Goal: Task Accomplishment & Management: Manage account settings

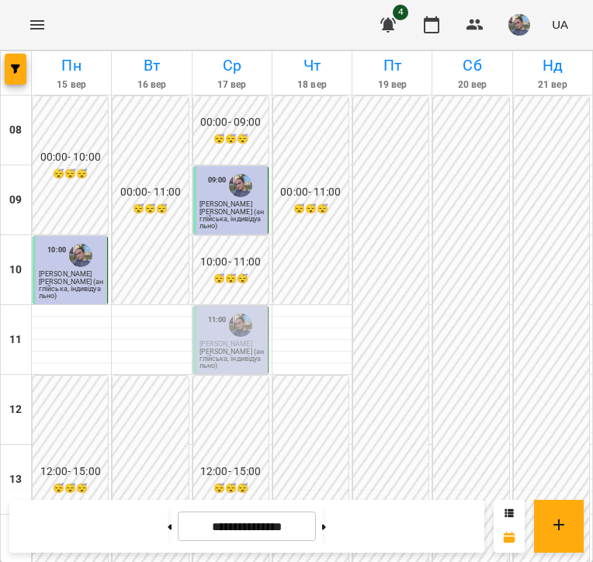
scroll to position [652, 0]
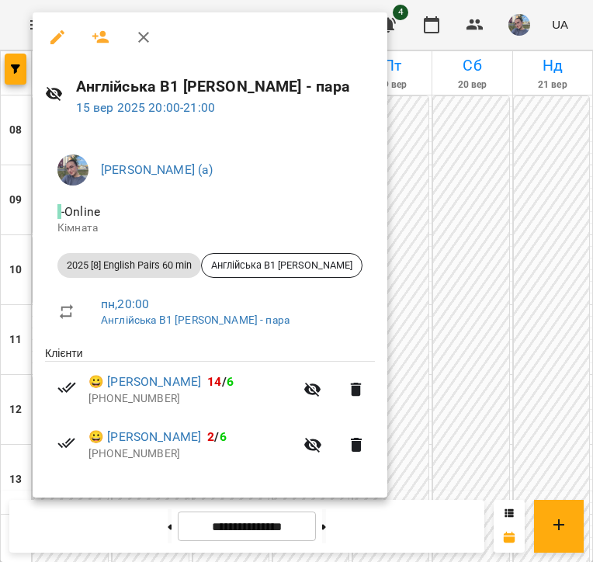
click at [450, 346] on div at bounding box center [296, 281] width 593 height 562
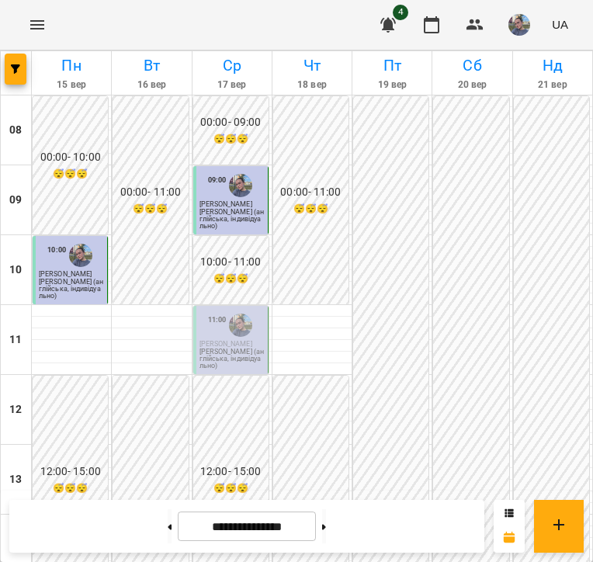
scroll to position [0, 0]
click at [254, 360] on p "[PERSON_NAME] (англійська, індивідуально)" at bounding box center [232, 359] width 65 height 21
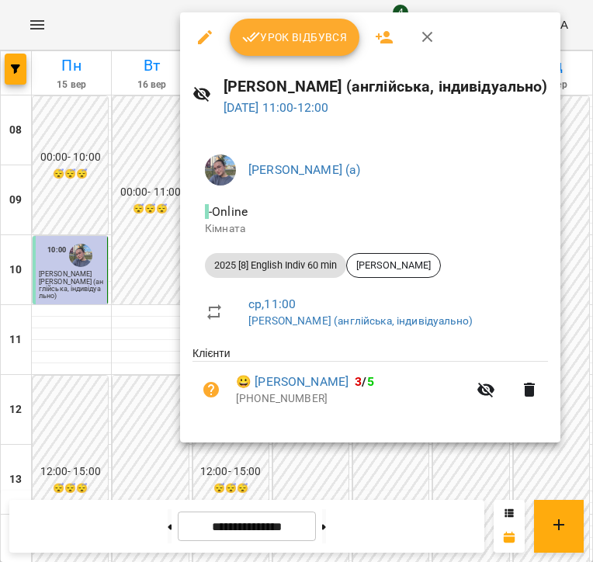
click at [290, 50] on button "Урок відбувся" at bounding box center [295, 37] width 130 height 37
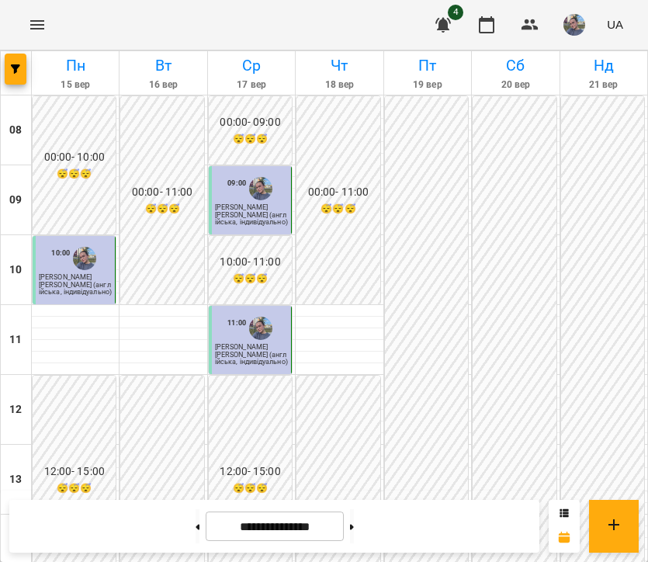
scroll to position [535, 0]
click at [354, 523] on button at bounding box center [352, 526] width 4 height 34
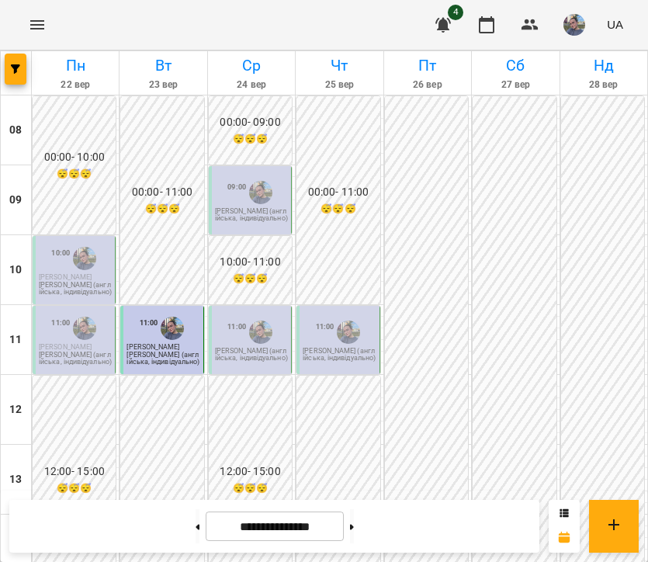
scroll to position [114, 0]
click at [196, 528] on button at bounding box center [198, 526] width 4 height 34
type input "**********"
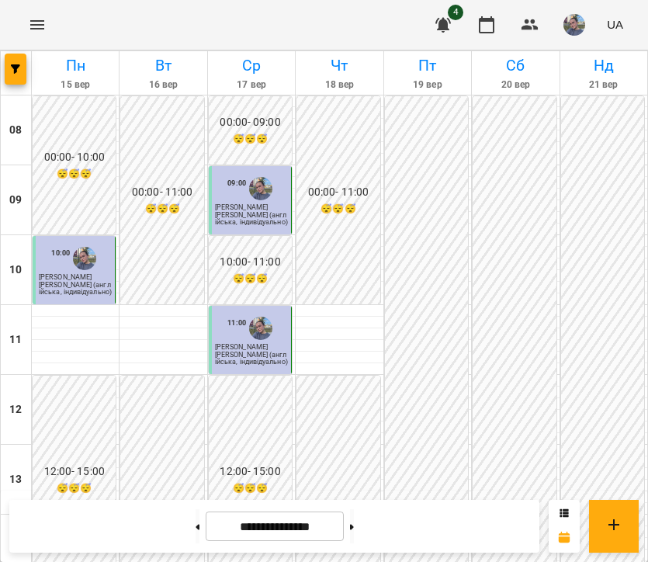
scroll to position [0, 0]
click at [571, 26] on img "button" at bounding box center [575, 25] width 22 height 22
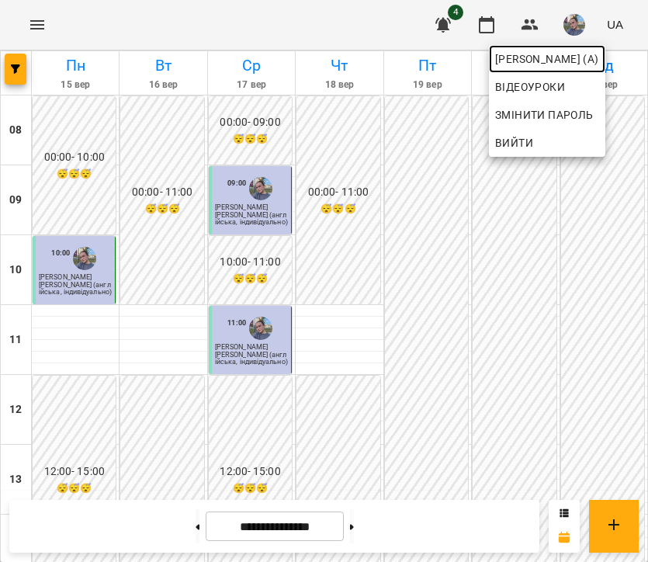
click at [515, 64] on span "[PERSON_NAME] (а)" at bounding box center [547, 59] width 104 height 19
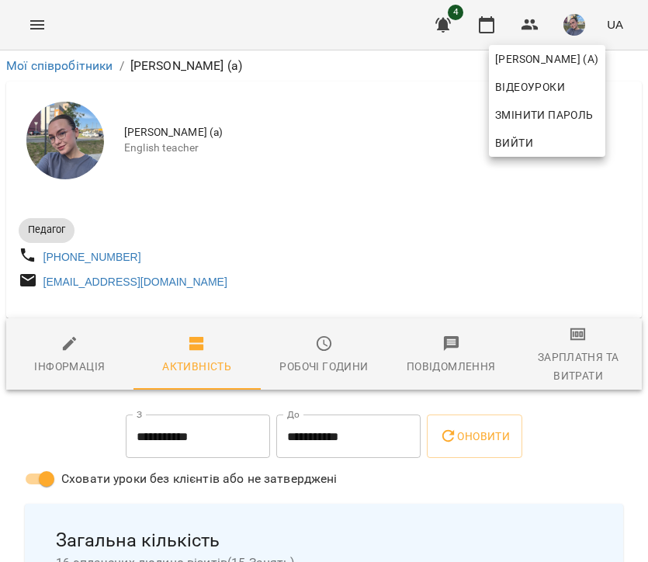
click at [423, 202] on div at bounding box center [324, 281] width 648 height 562
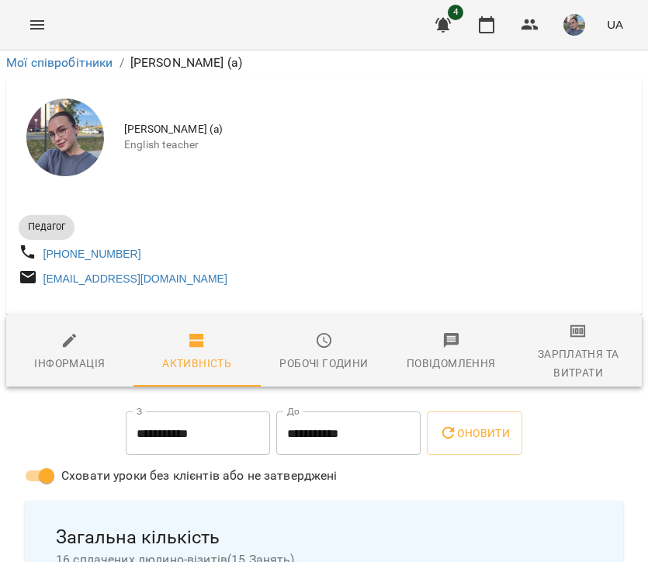
scroll to position [252, 0]
